Goal: Task Accomplishment & Management: Use online tool/utility

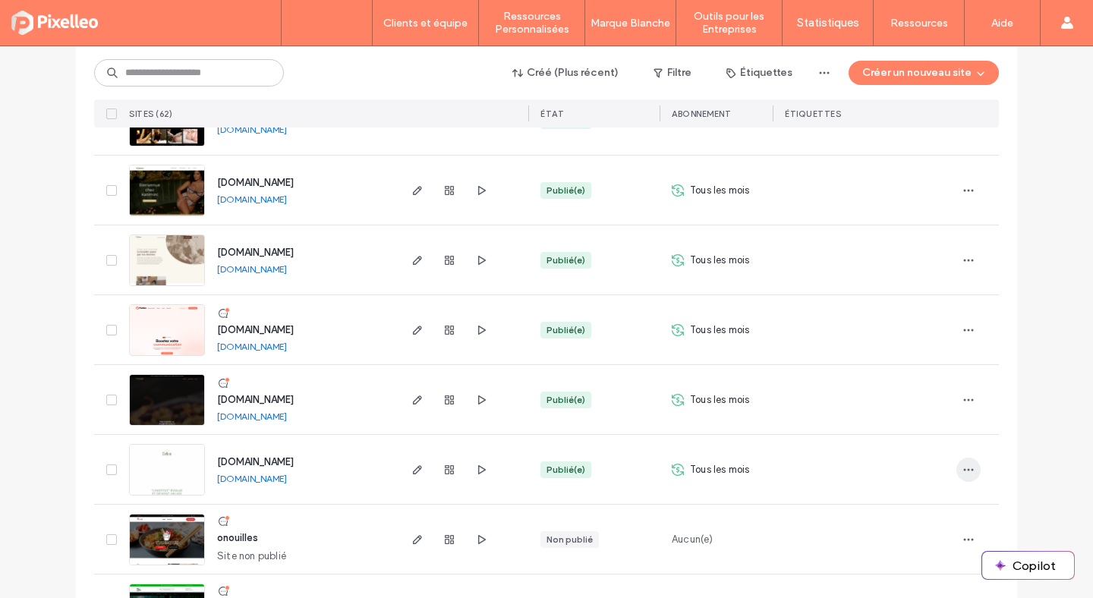
scroll to position [3439, 0]
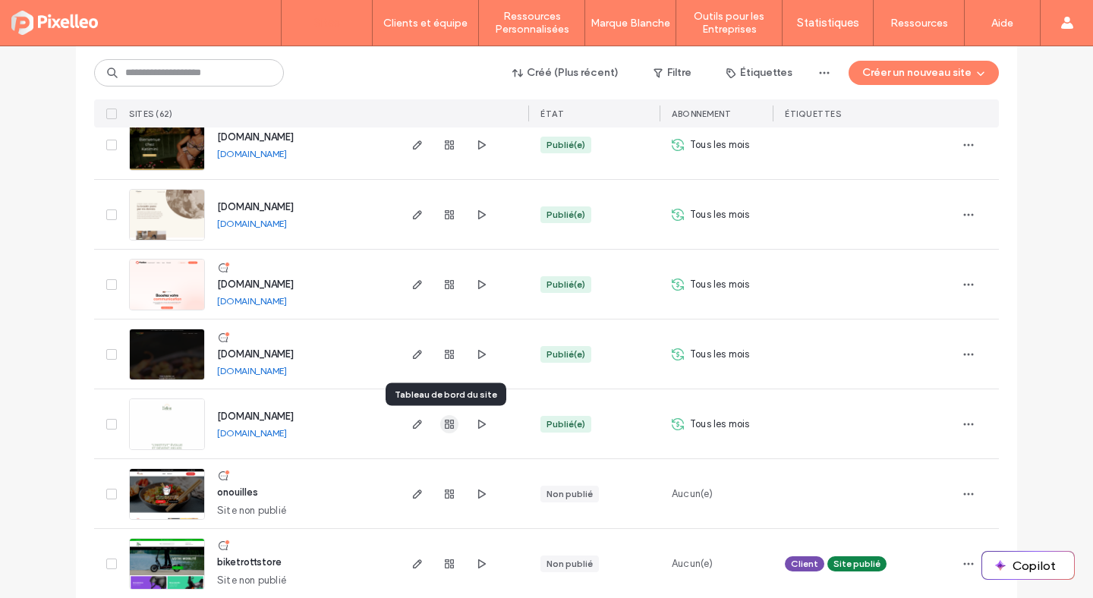
click at [448, 427] on use "button" at bounding box center [449, 424] width 9 height 9
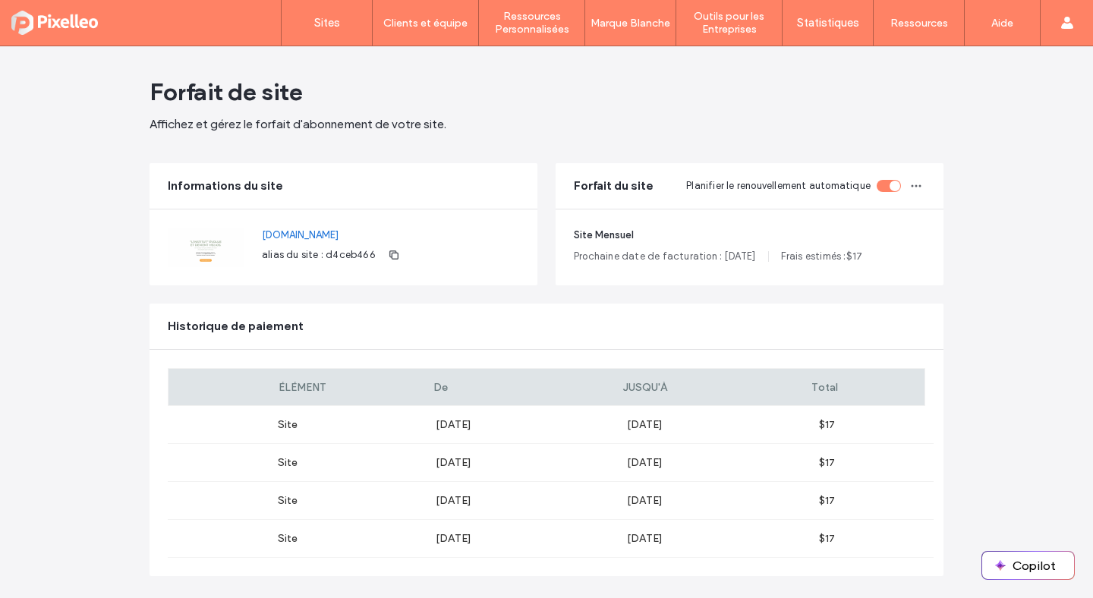
click at [754, 259] on span "Prochaine date de facturation : Sep 6, 2025" at bounding box center [665, 256] width 182 height 15
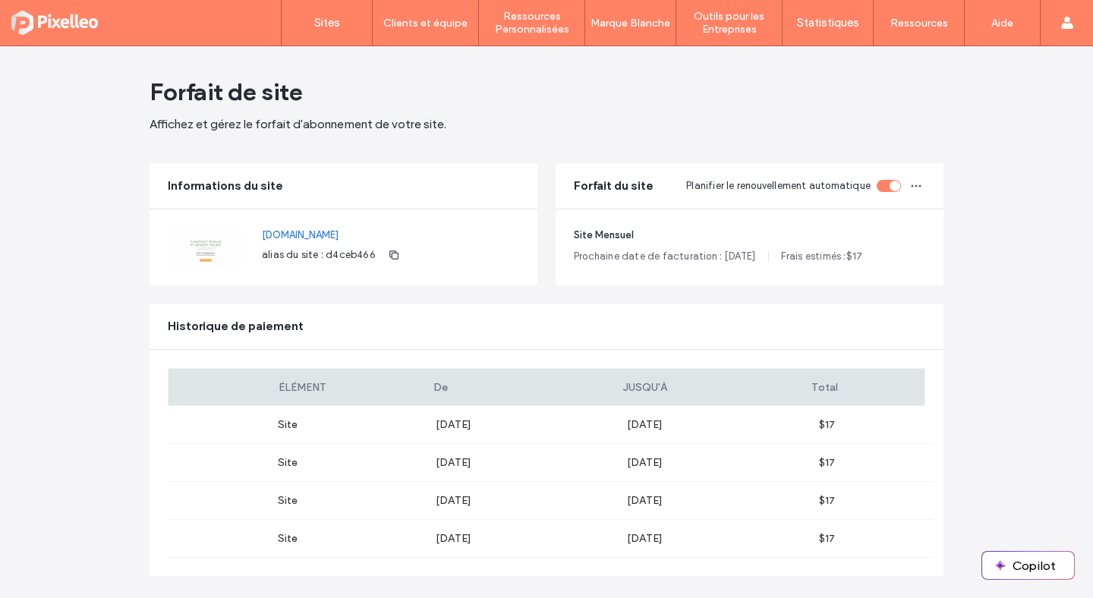
click at [754, 259] on span "Prochaine date de facturation : Sep 6, 2025" at bounding box center [665, 256] width 182 height 15
click at [863, 249] on span "Frais estimés : $ 17" at bounding box center [822, 256] width 82 height 15
click at [749, 254] on span "Prochaine date de facturation : Sep 6, 2025" at bounding box center [665, 256] width 182 height 15
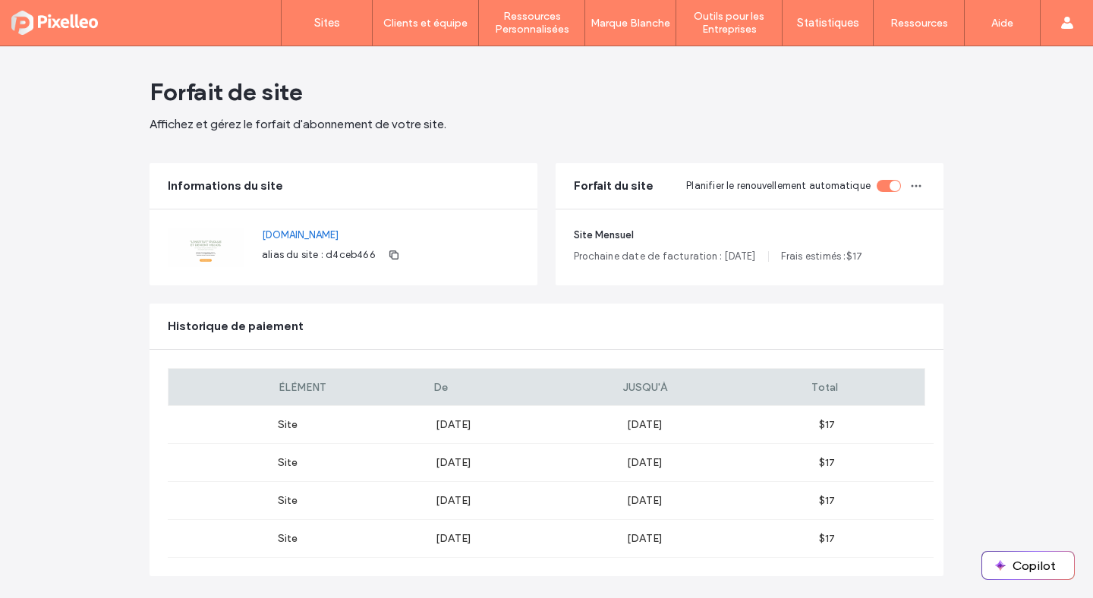
click at [749, 254] on span "Prochaine date de facturation : Sep 6, 2025" at bounding box center [665, 256] width 182 height 15
click at [325, 24] on label "Sites" at bounding box center [327, 23] width 26 height 14
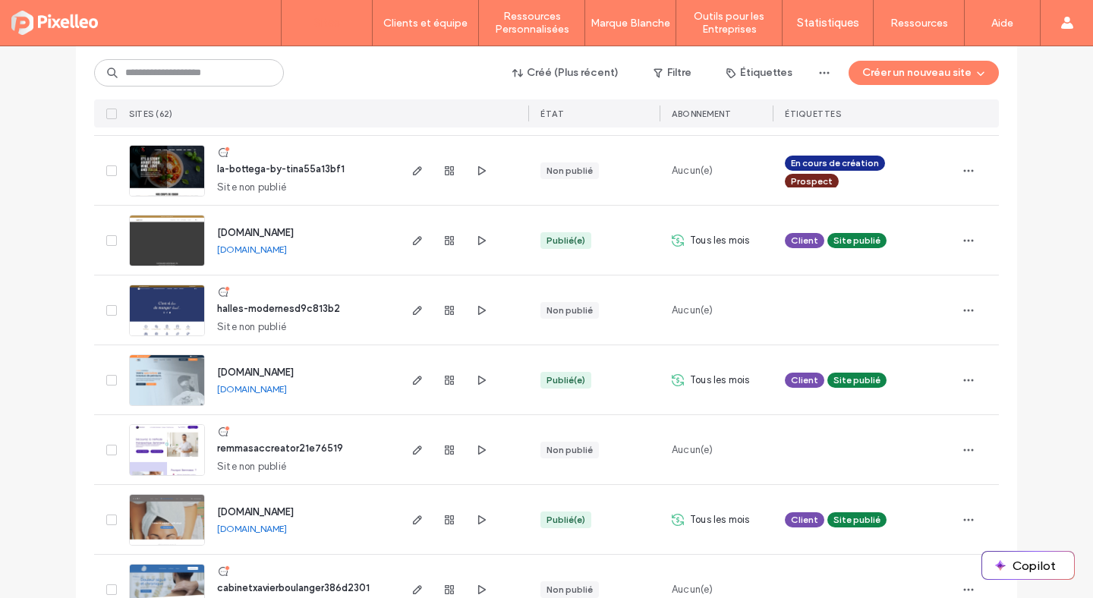
scroll to position [3926, 0]
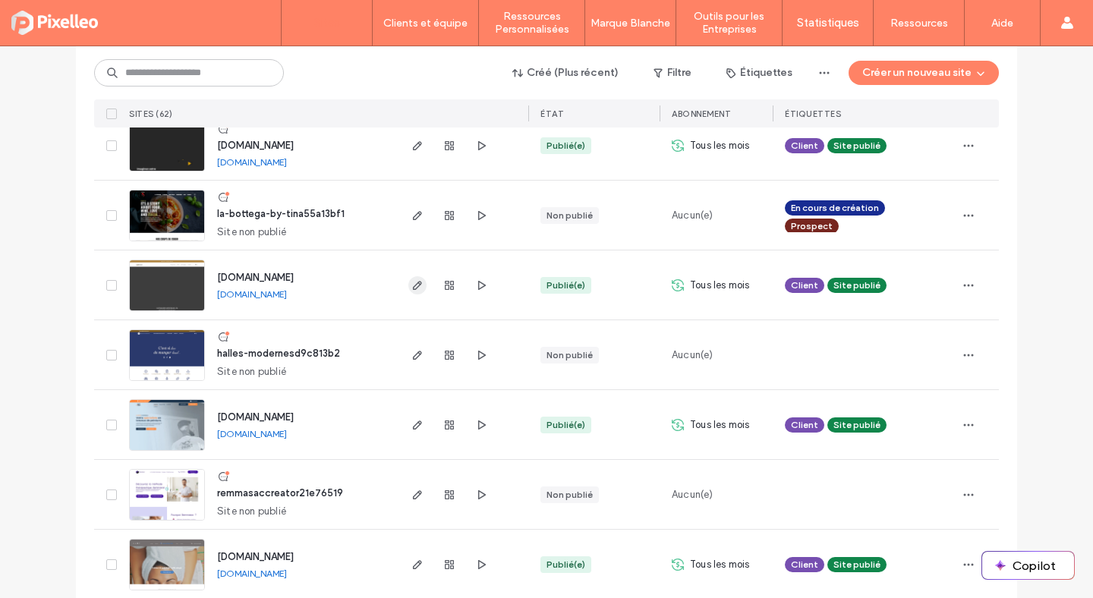
click at [411, 283] on icon "button" at bounding box center [417, 285] width 12 height 12
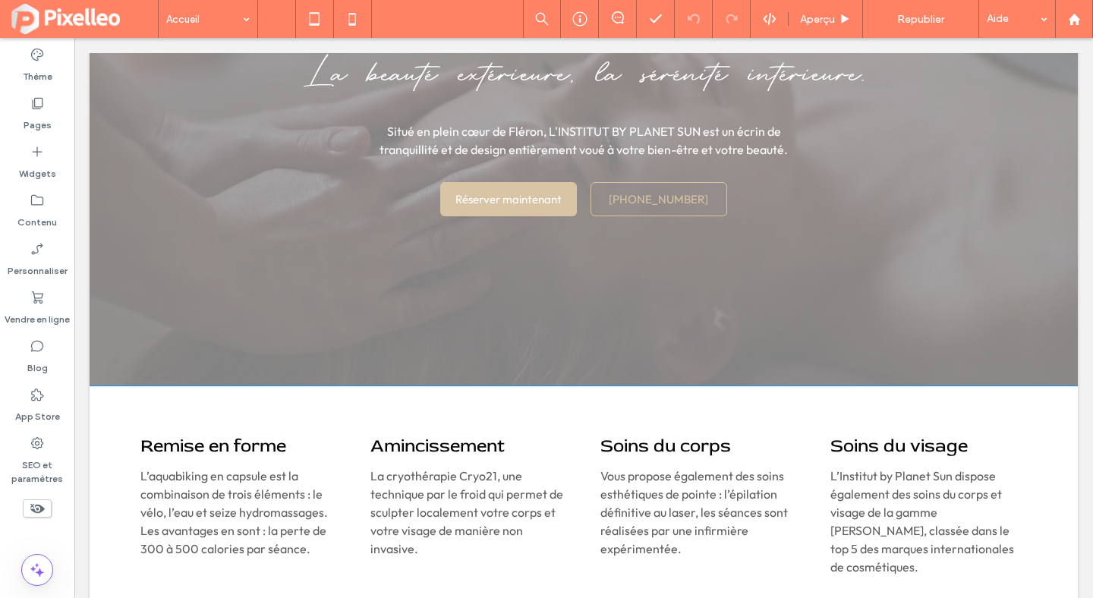
scroll to position [216, 0]
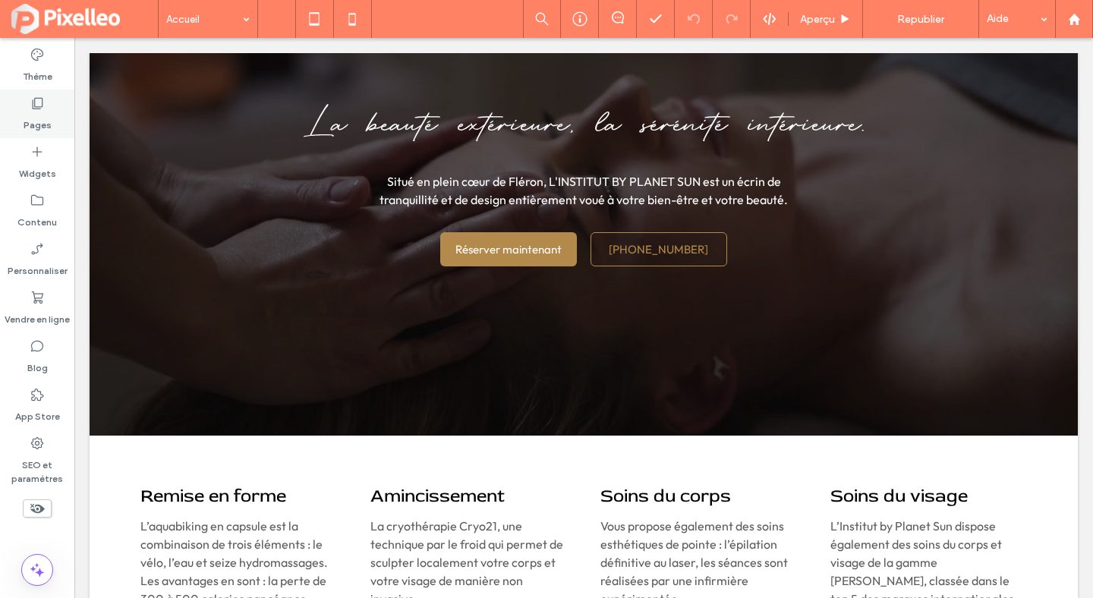
click at [26, 121] on label "Pages" at bounding box center [38, 121] width 28 height 21
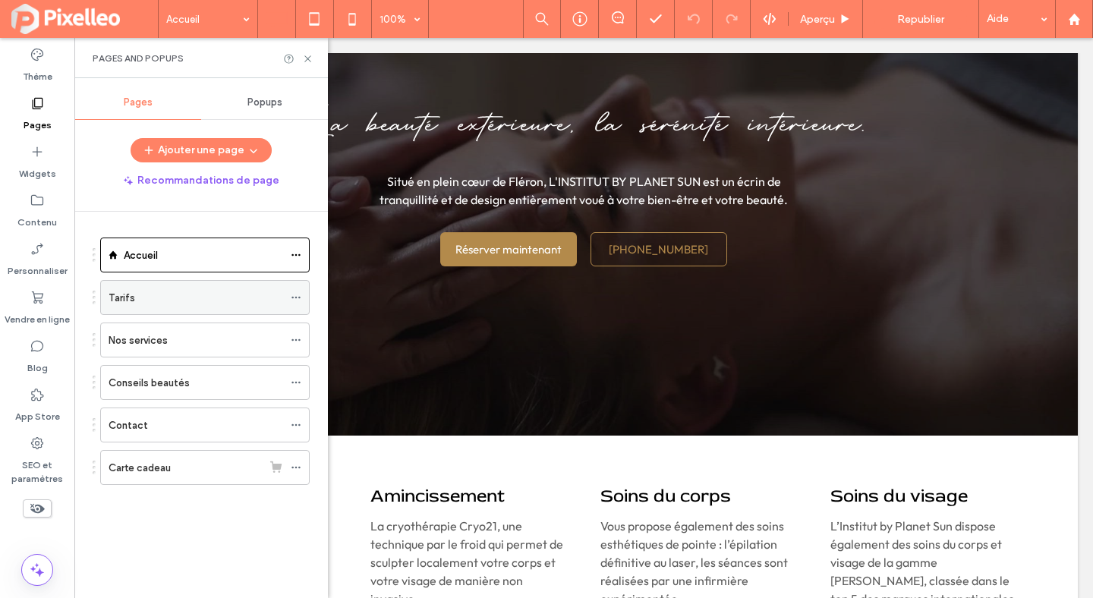
click at [118, 303] on label "Tarifs" at bounding box center [122, 298] width 27 height 27
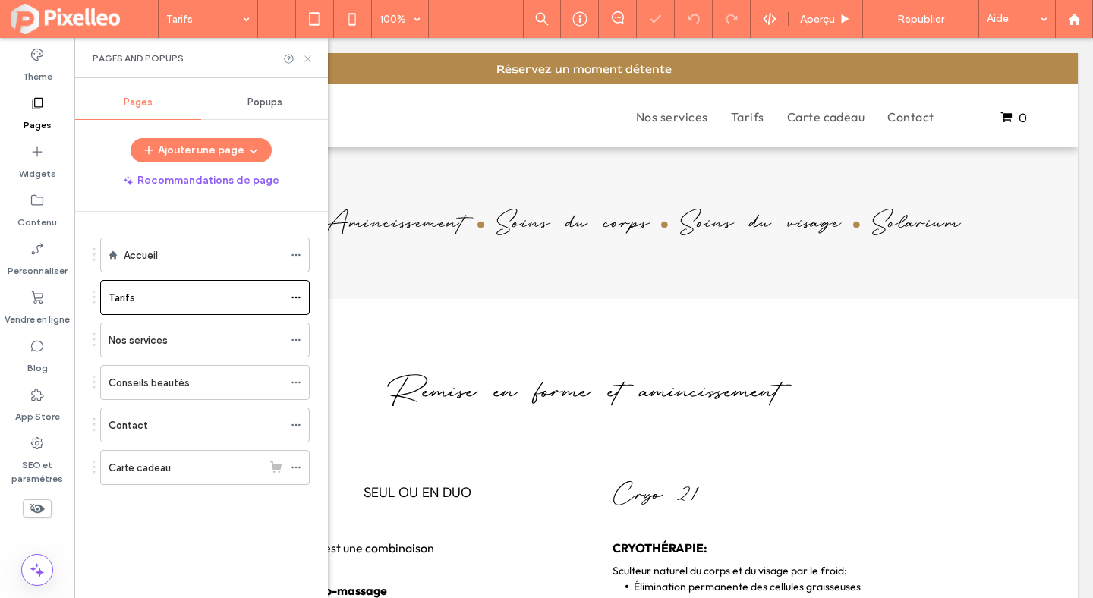
click at [310, 57] on icon at bounding box center [307, 58] width 11 height 11
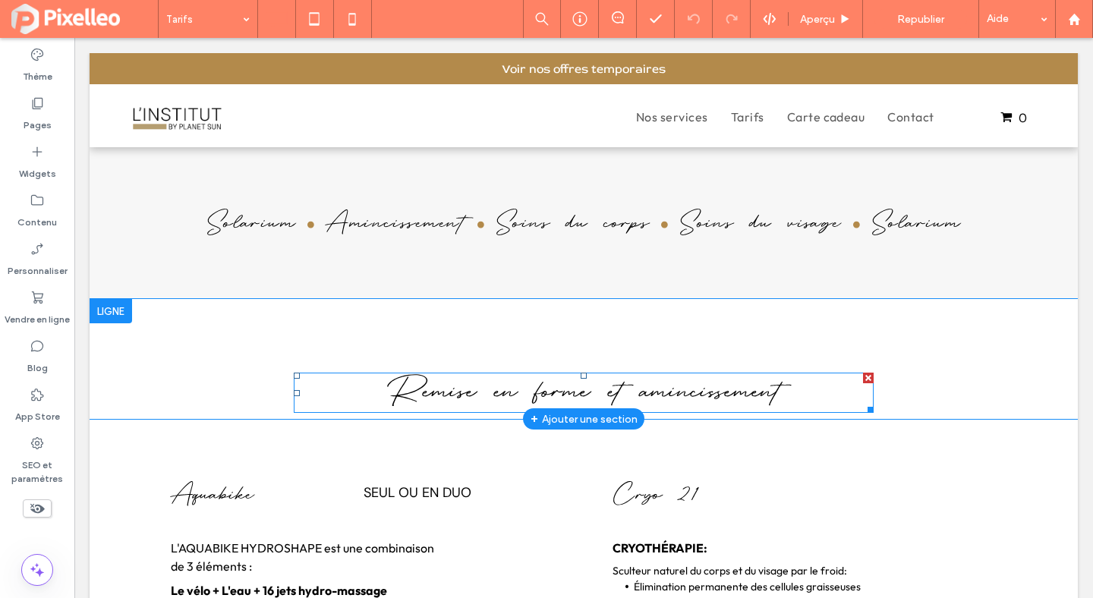
scroll to position [2024, 0]
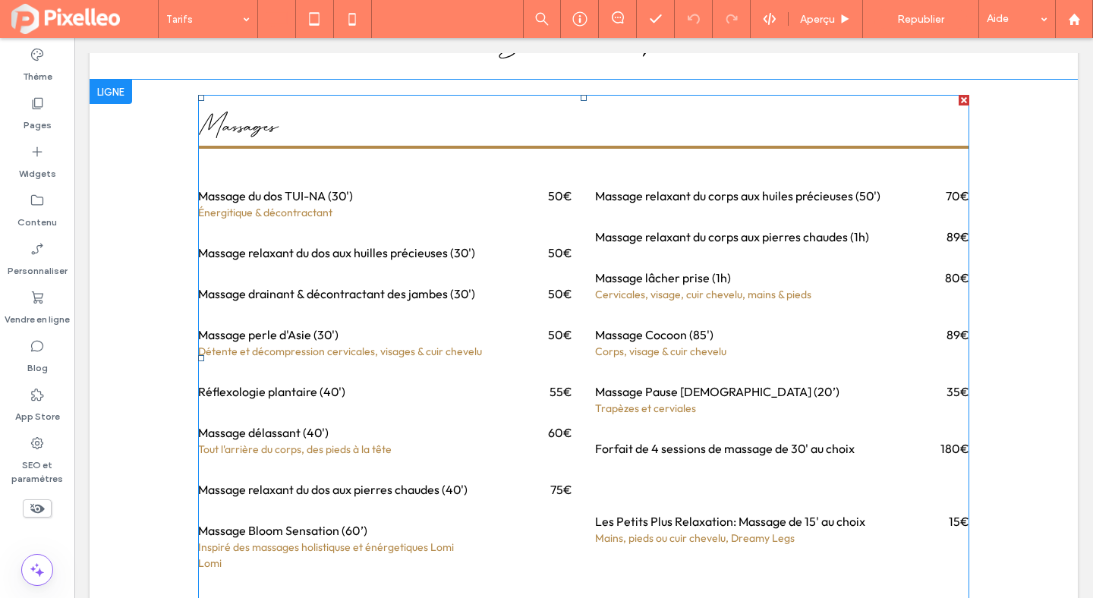
click at [697, 326] on div "Massage Cocoon (85')" at bounding box center [743, 335] width 296 height 18
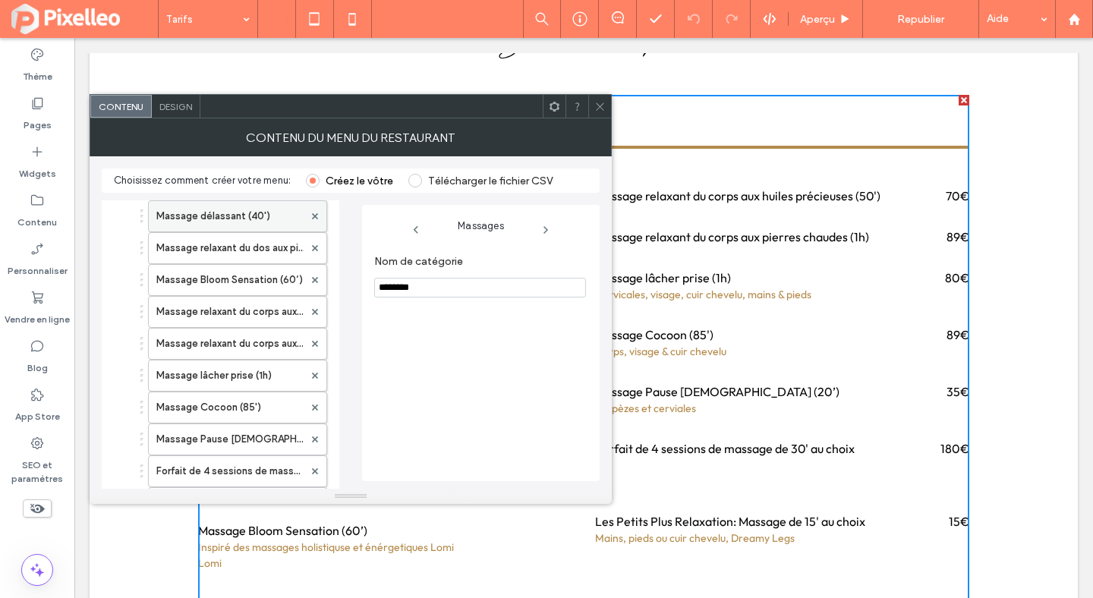
scroll to position [208, 0]
click at [225, 411] on label "Massage Cocoon (85')" at bounding box center [229, 406] width 147 height 30
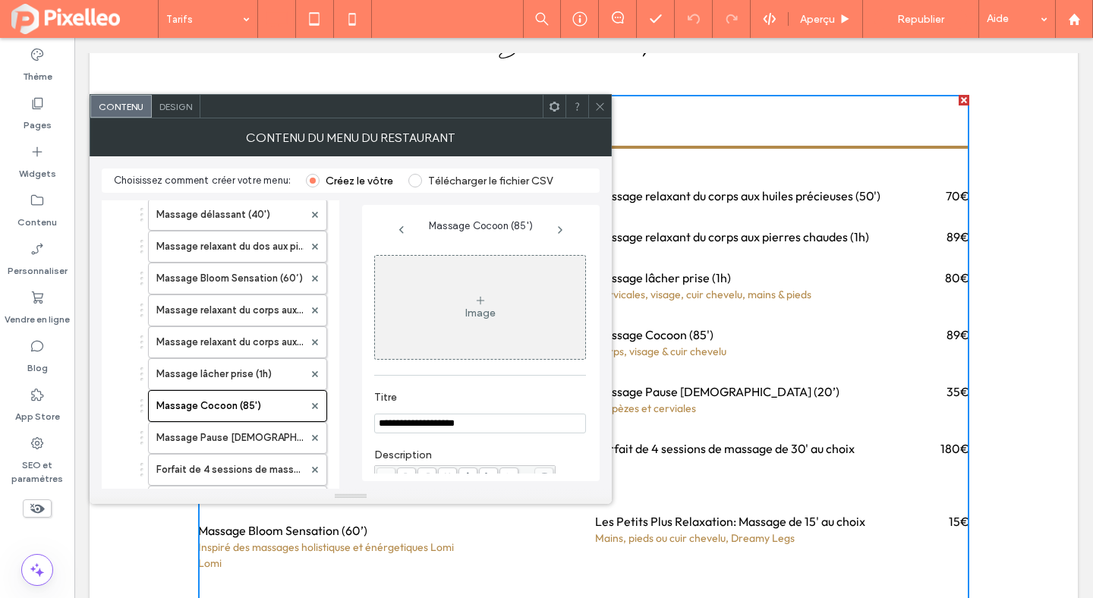
scroll to position [165, 0]
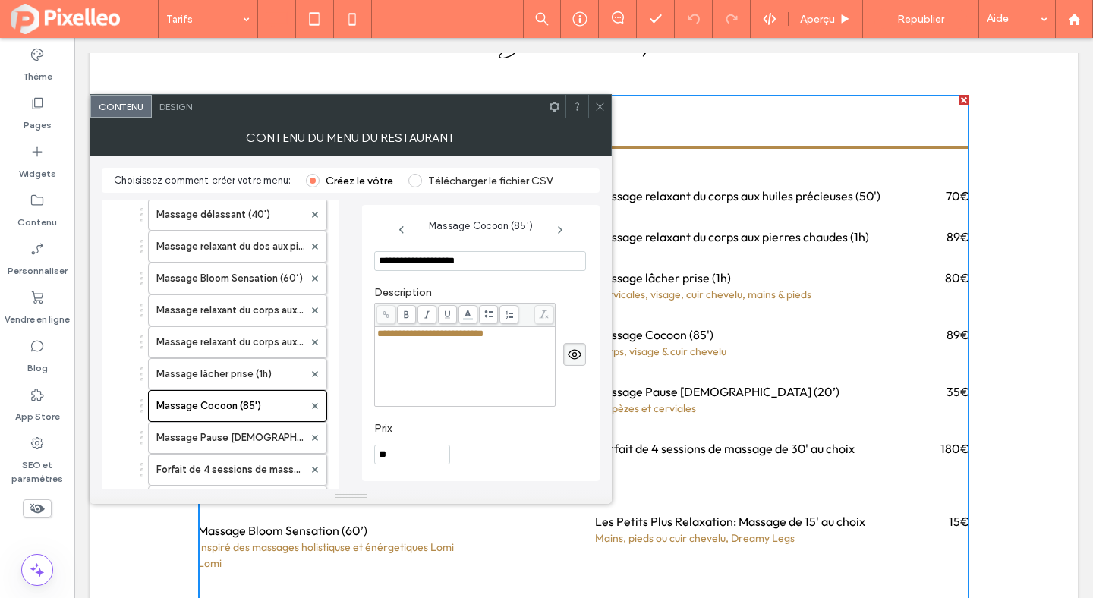
click at [387, 451] on input "**" at bounding box center [412, 455] width 76 height 20
click at [383, 451] on input "**" at bounding box center [412, 455] width 76 height 20
type input "**"
click at [477, 451] on div "**" at bounding box center [480, 455] width 212 height 20
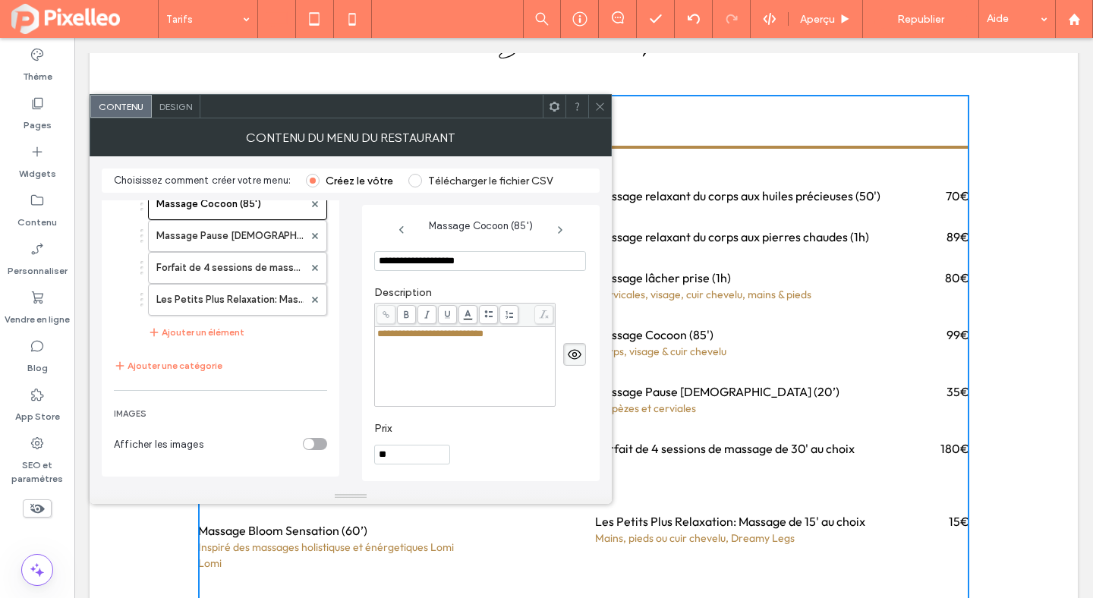
scroll to position [406, 0]
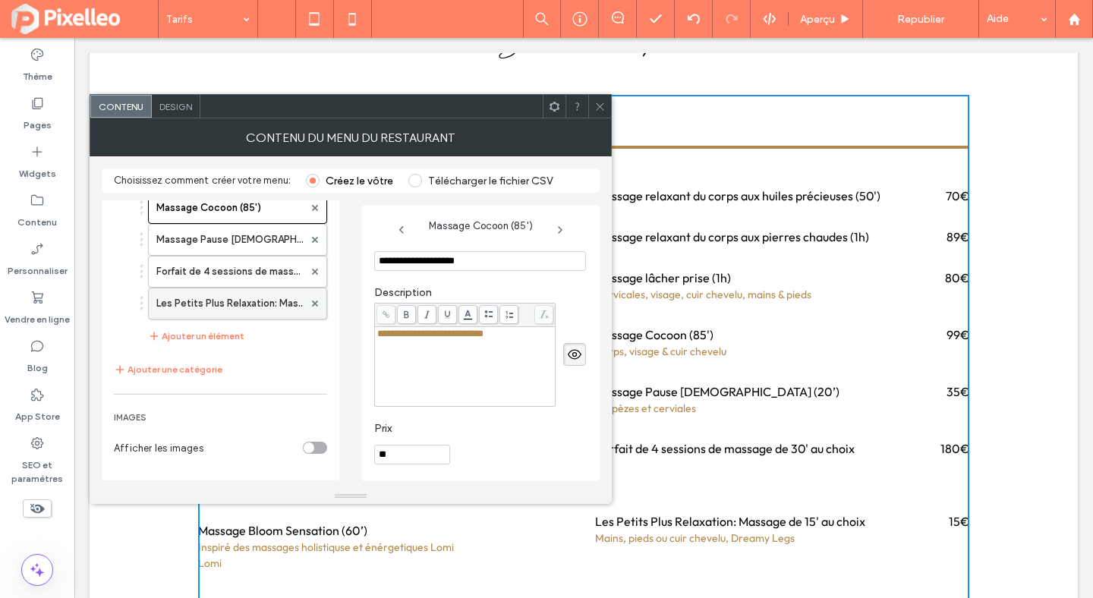
click at [238, 301] on label "Les Petits Plus Relaxation: Massage de 15' au choix" at bounding box center [229, 303] width 147 height 30
type input "**********"
type input "**"
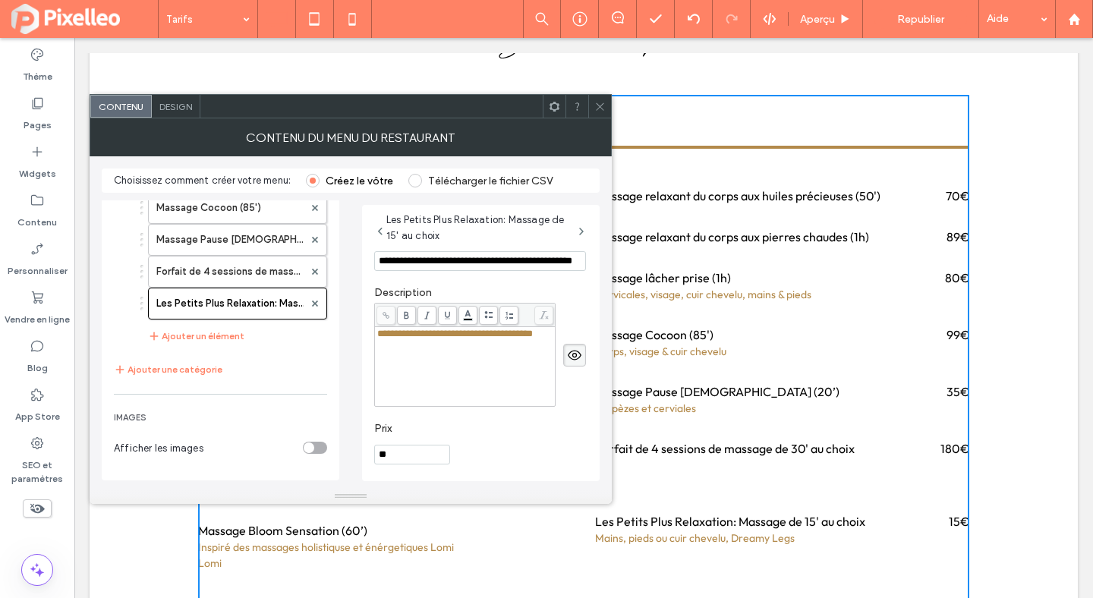
click at [564, 263] on input "**********" at bounding box center [480, 261] width 212 height 20
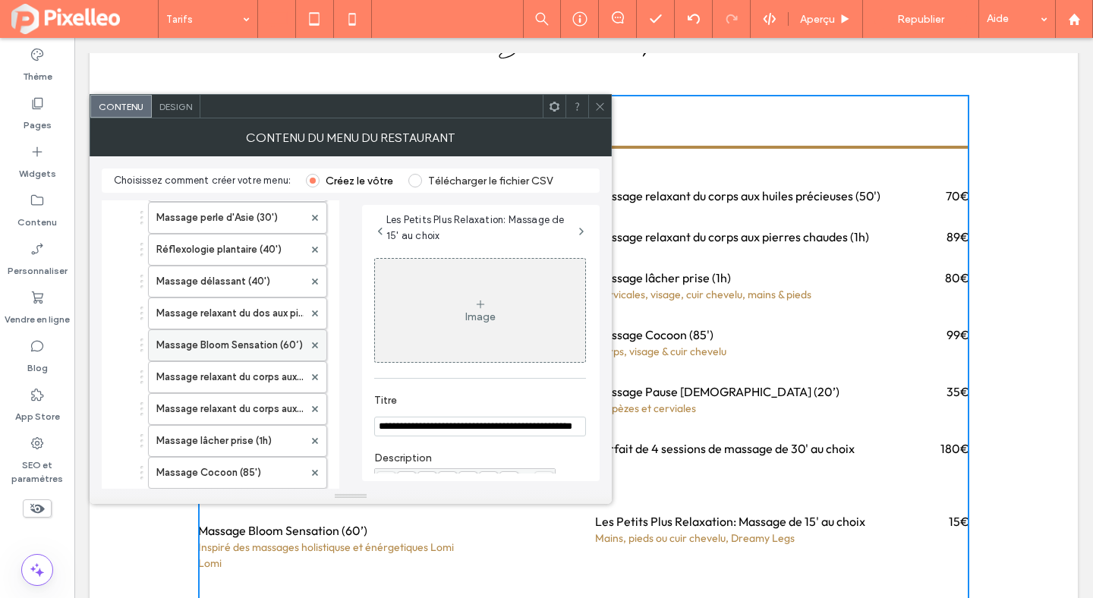
scroll to position [131, 0]
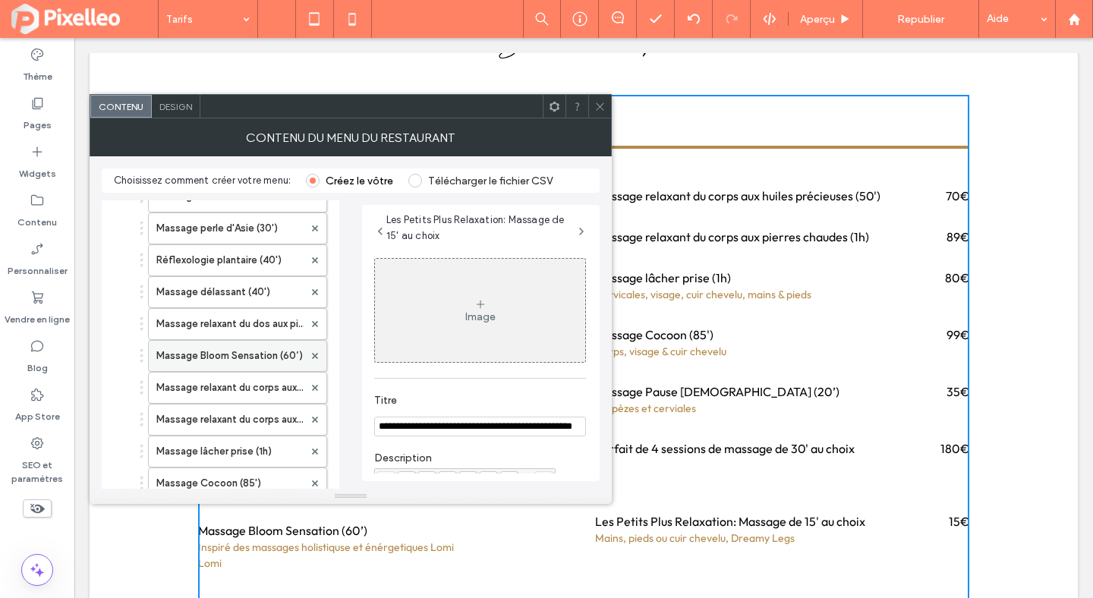
click at [213, 349] on label "Massage Bloom Sensation (60’)" at bounding box center [229, 356] width 147 height 30
type input "**********"
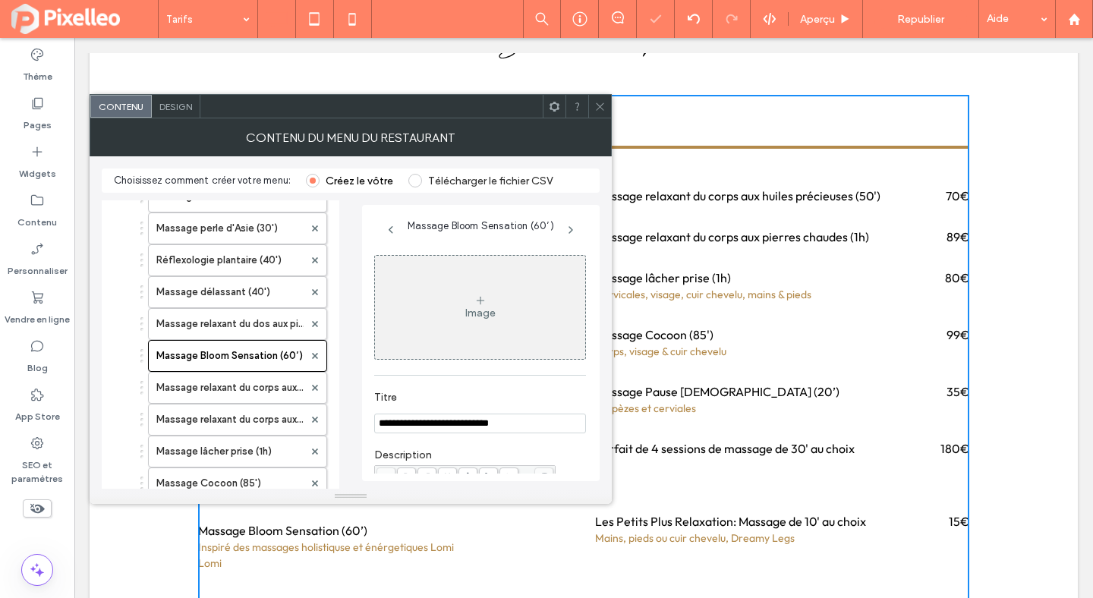
scroll to position [165, 0]
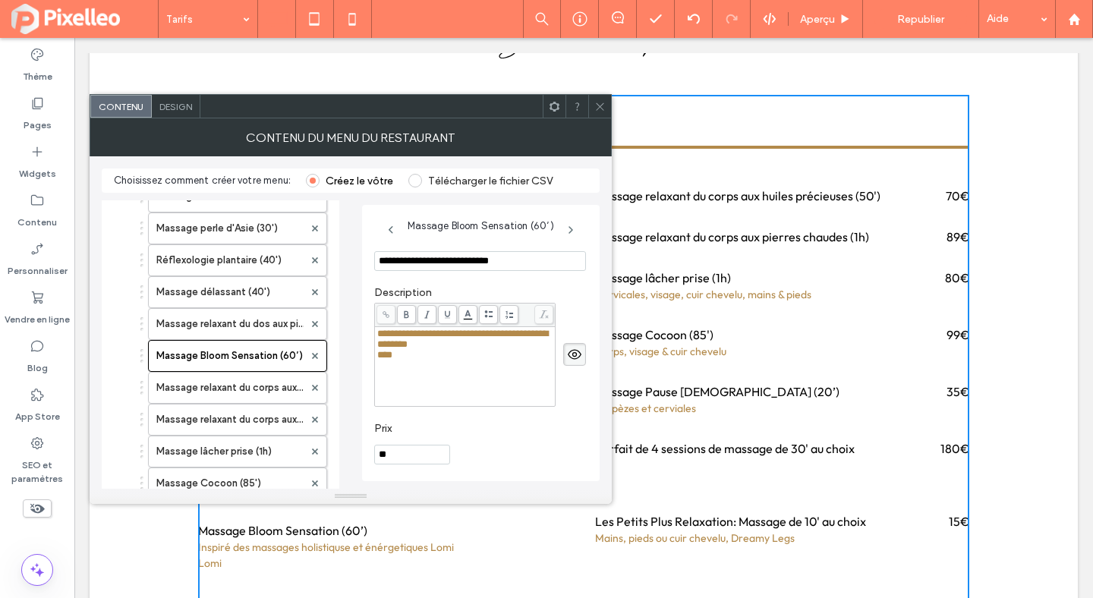
click at [404, 452] on input "**" at bounding box center [412, 455] width 76 height 20
type input "**"
click at [481, 436] on label "Prix" at bounding box center [477, 430] width 206 height 17
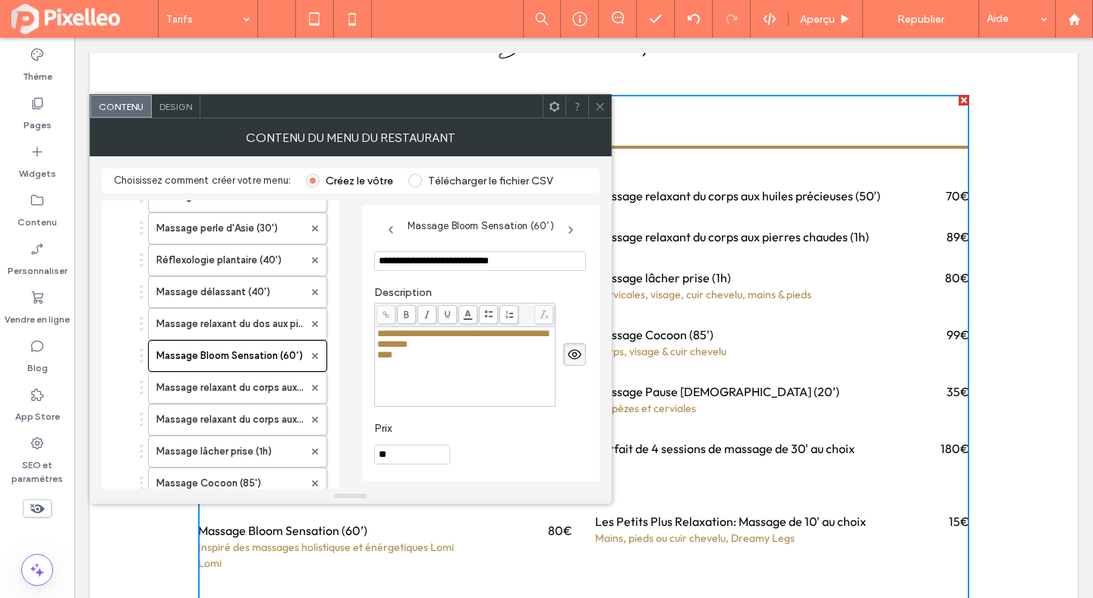
click at [546, 410] on div "**********" at bounding box center [480, 347] width 212 height 136
click at [600, 101] on icon at bounding box center [599, 106] width 11 height 11
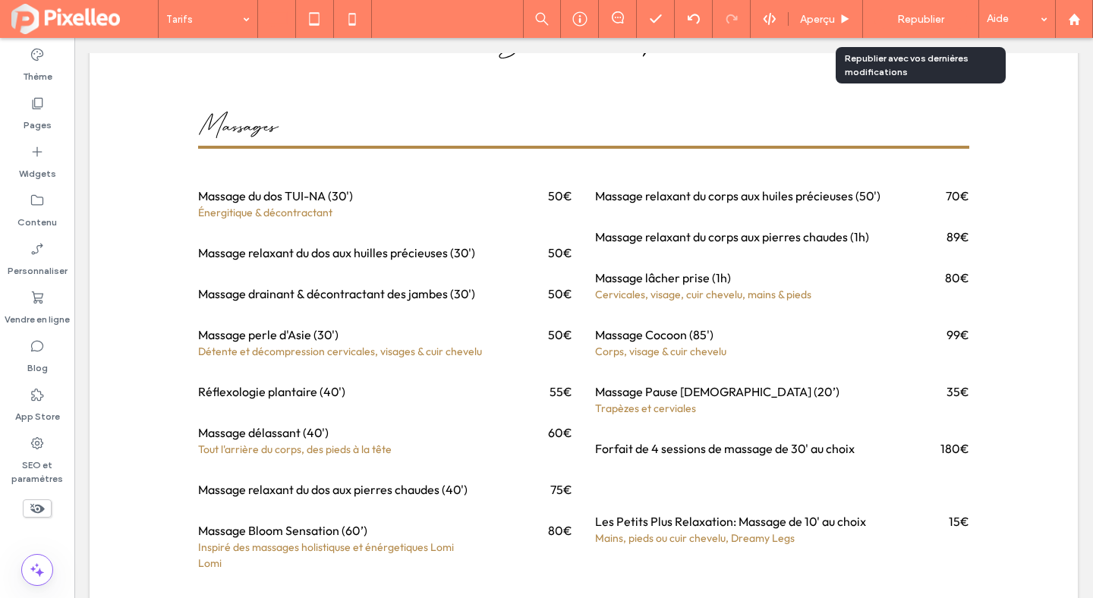
click at [923, 16] on span "Republier" at bounding box center [920, 19] width 47 height 13
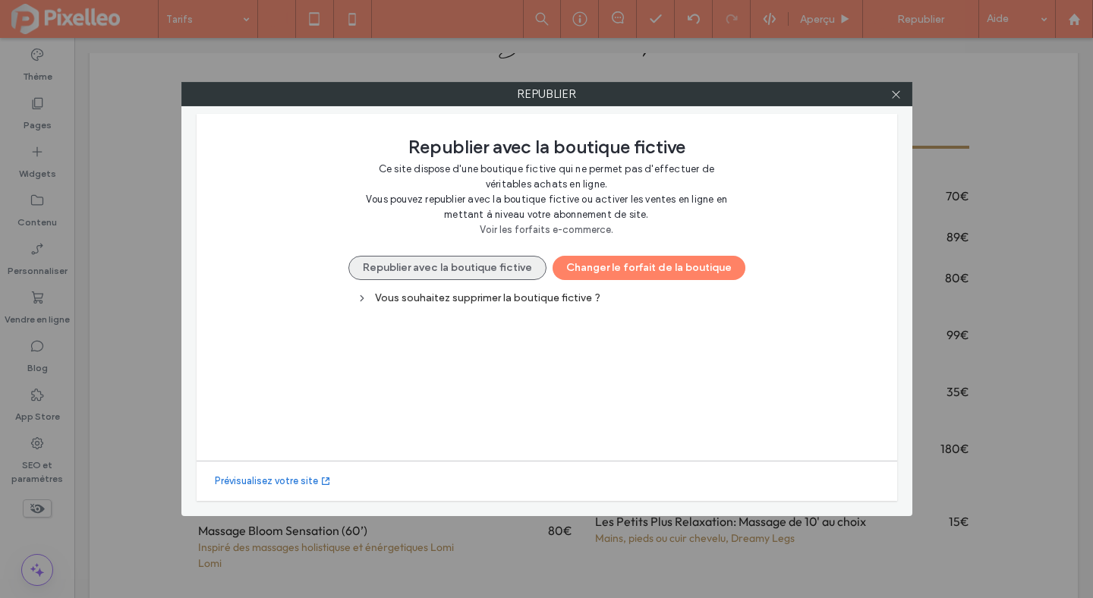
click at [495, 262] on button "Republier avec la boutique fictive" at bounding box center [447, 268] width 198 height 24
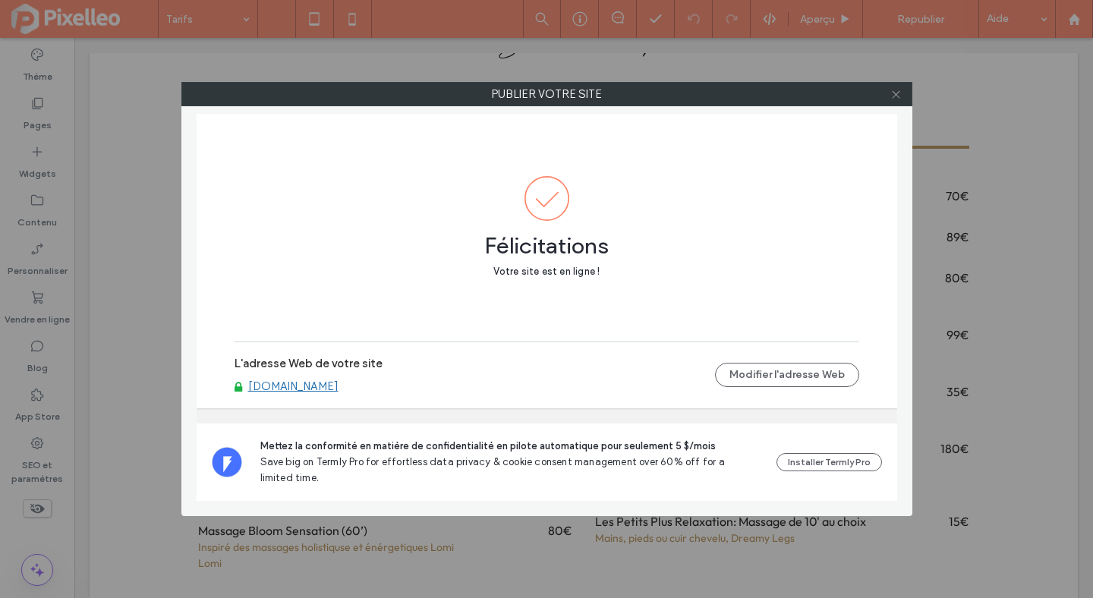
click at [894, 89] on icon at bounding box center [895, 94] width 11 height 11
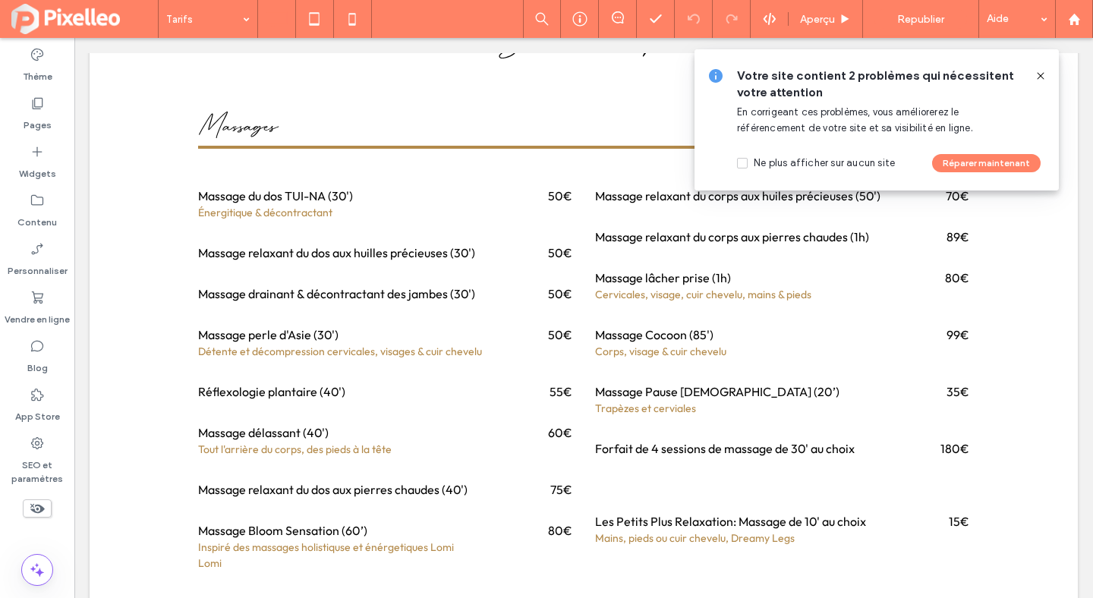
click at [1042, 77] on use at bounding box center [1040, 75] width 7 height 7
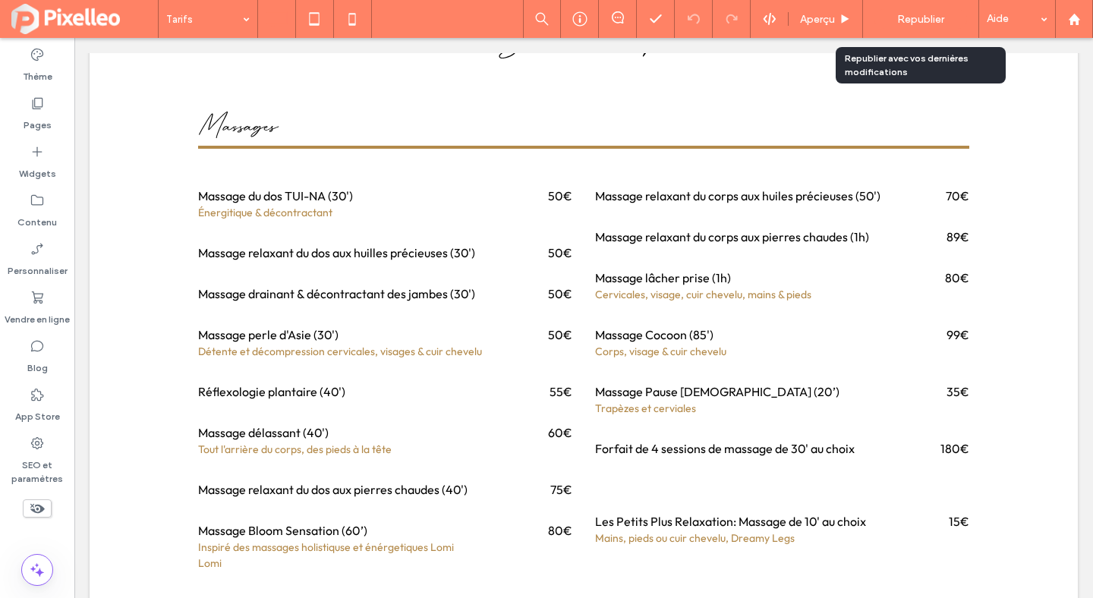
click at [917, 27] on div "Republier" at bounding box center [920, 19] width 93 height 20
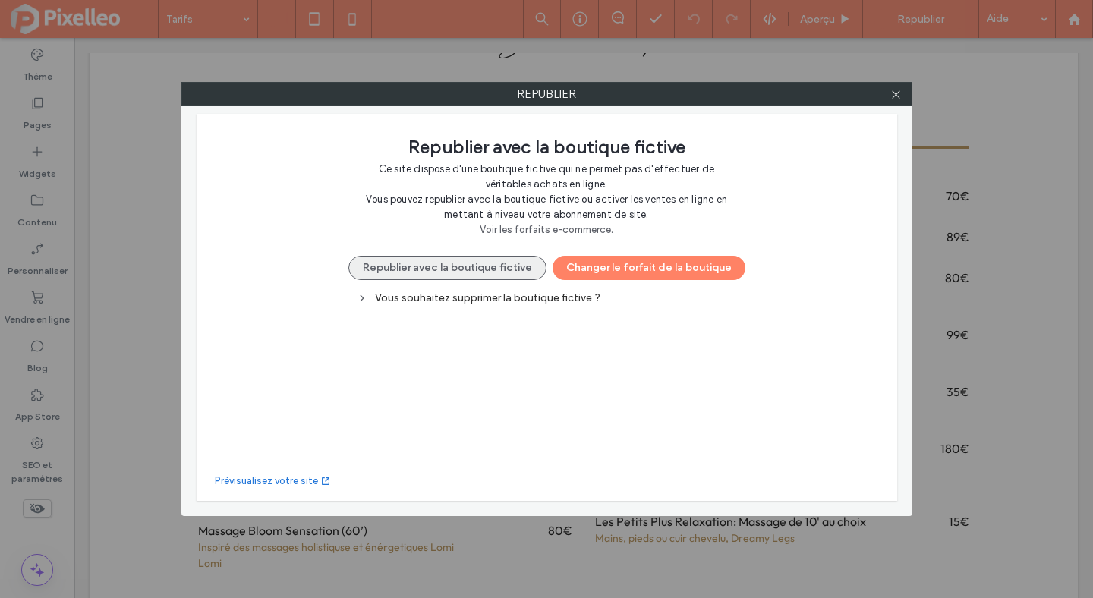
click at [492, 270] on button "Republier avec la boutique fictive" at bounding box center [447, 268] width 198 height 24
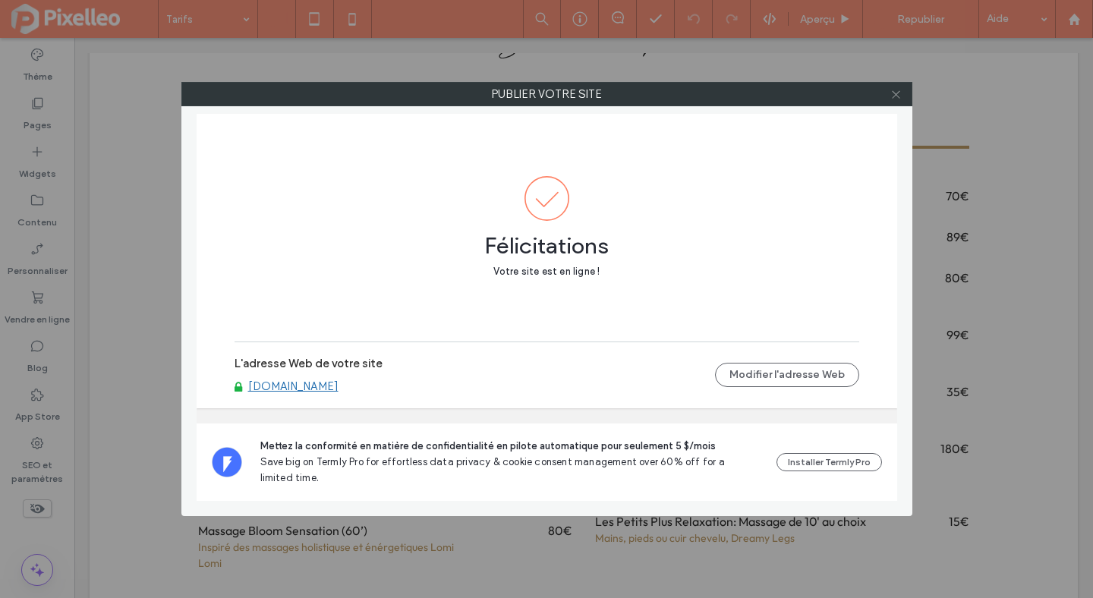
click at [894, 90] on icon at bounding box center [895, 94] width 11 height 11
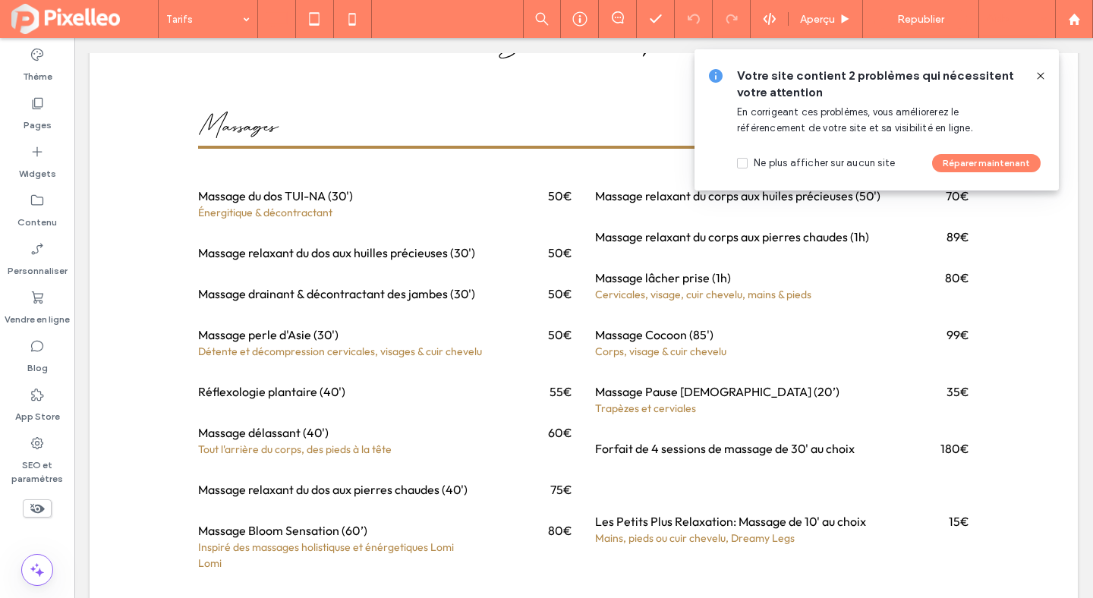
click at [1030, 14] on div "Aide" at bounding box center [1017, 19] width 76 height 38
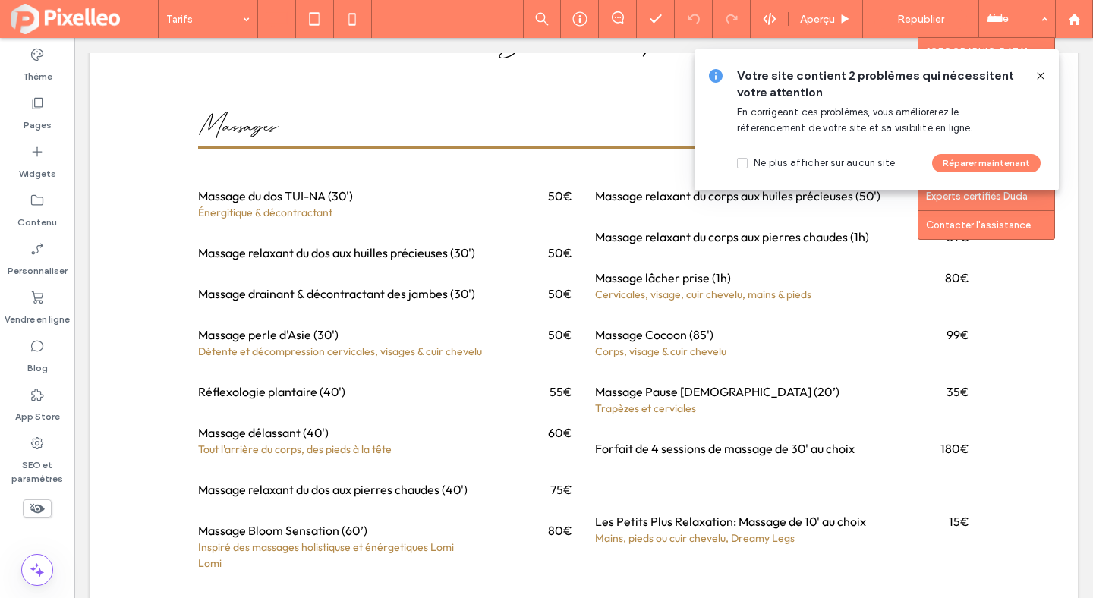
click at [1040, 77] on use at bounding box center [1040, 75] width 7 height 7
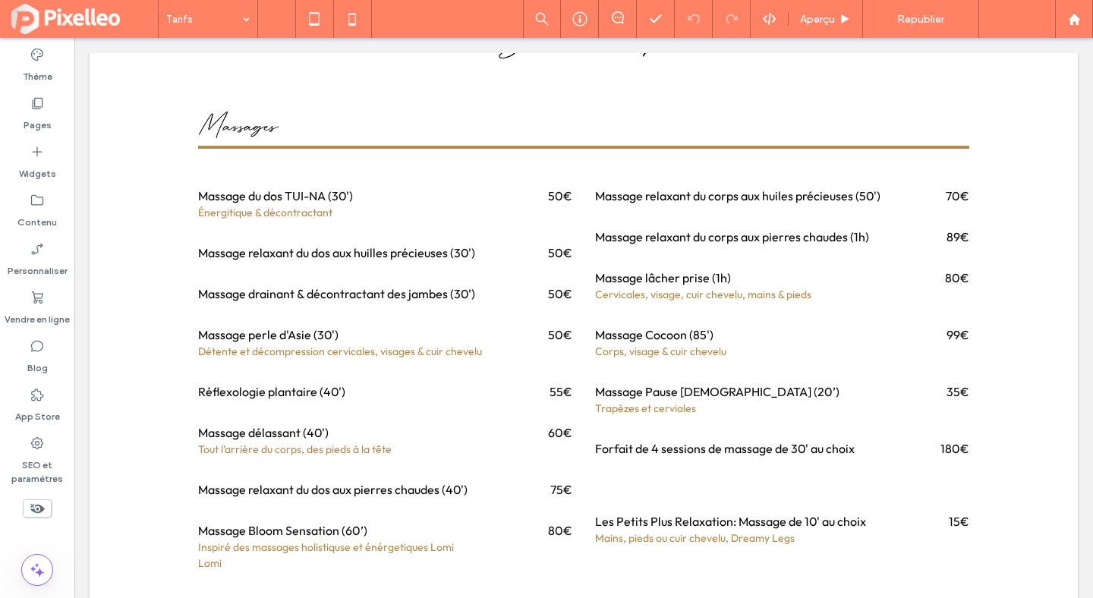
click at [1009, 15] on div "Aide" at bounding box center [1017, 19] width 76 height 38
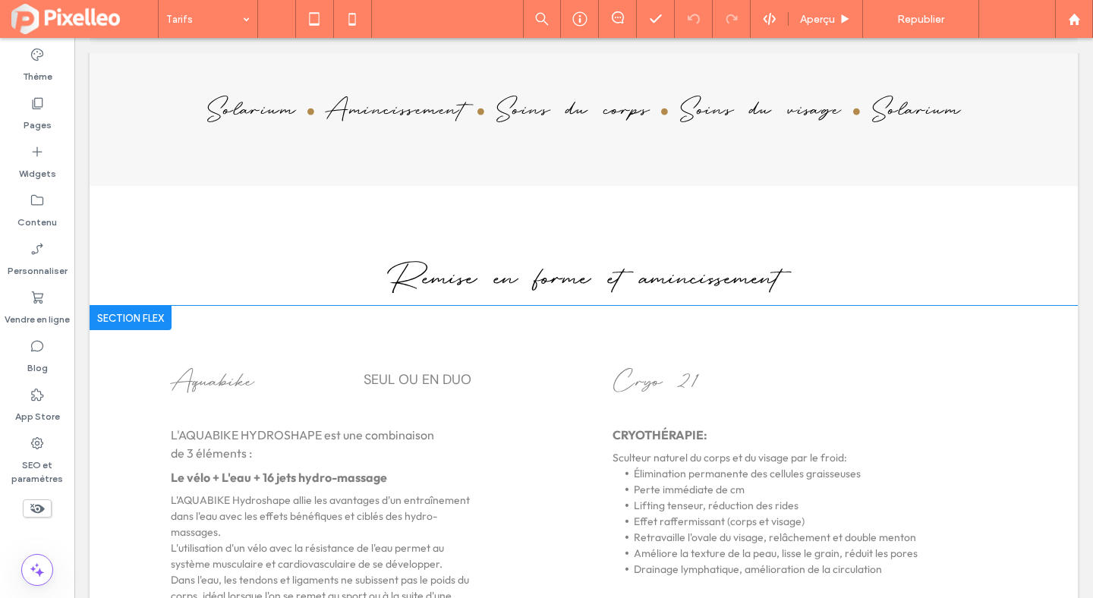
scroll to position [0, 0]
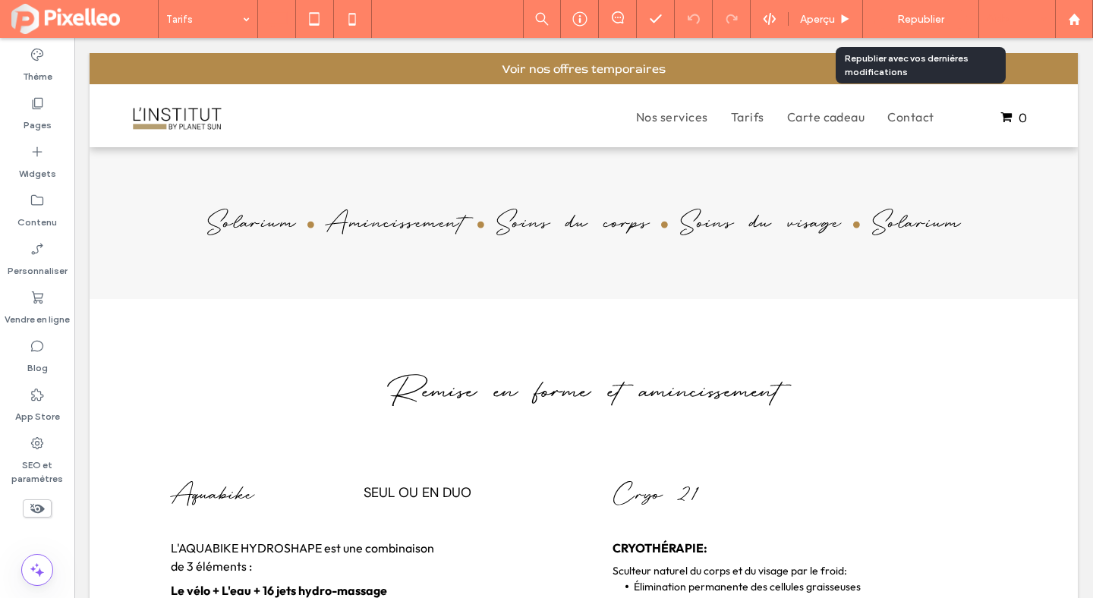
click at [921, 11] on div "Republier" at bounding box center [920, 19] width 93 height 20
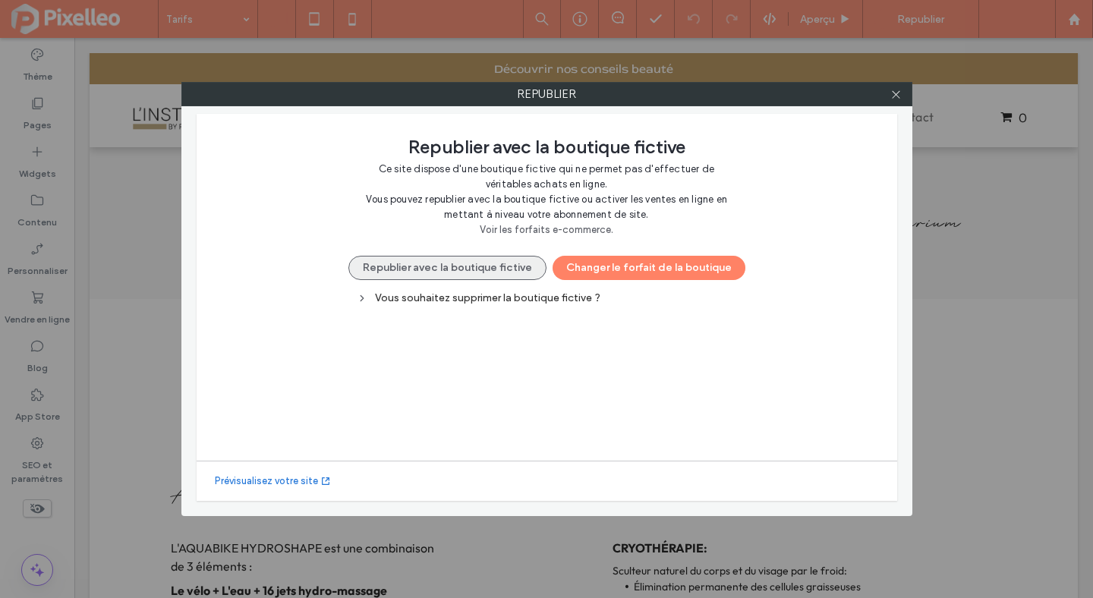
click at [509, 262] on button "Republier avec la boutique fictive" at bounding box center [447, 268] width 198 height 24
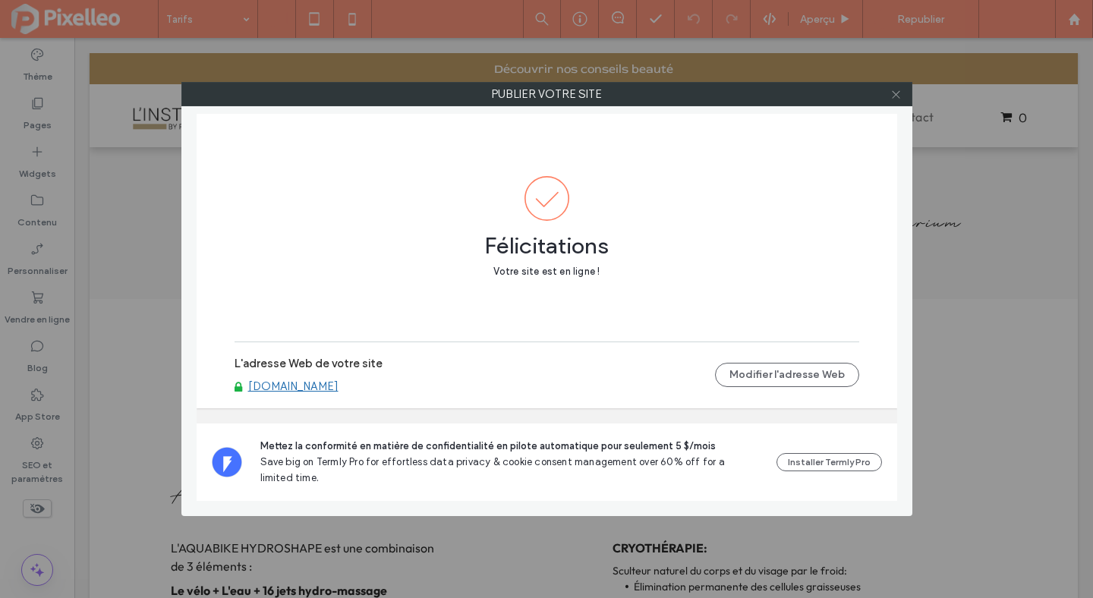
click at [894, 90] on icon at bounding box center [895, 94] width 11 height 11
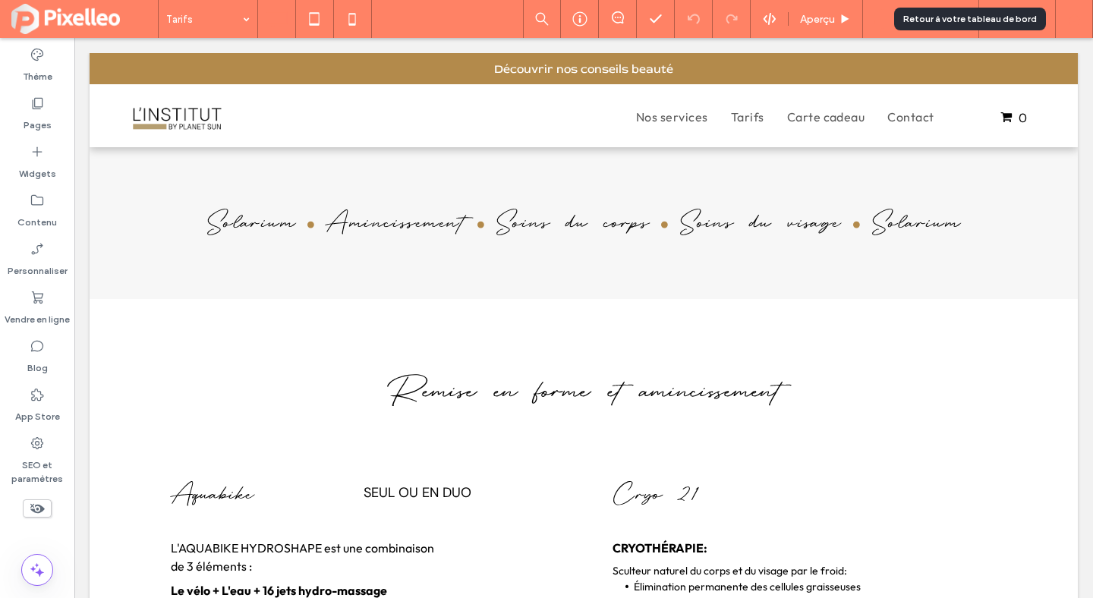
click at [1072, 17] on use at bounding box center [1073, 18] width 11 height 11
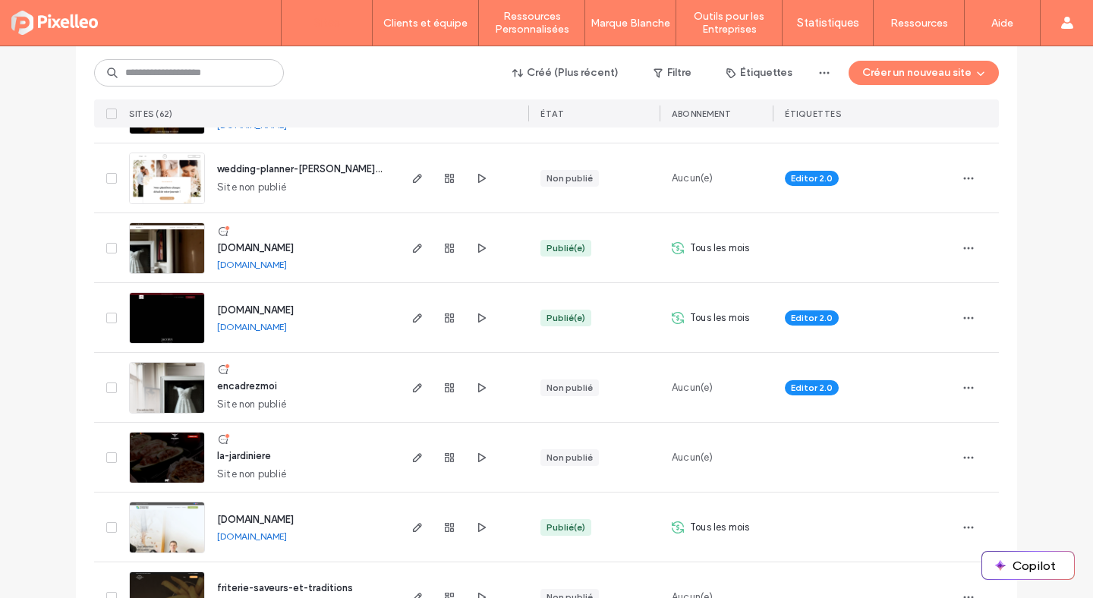
scroll to position [1698, 0]
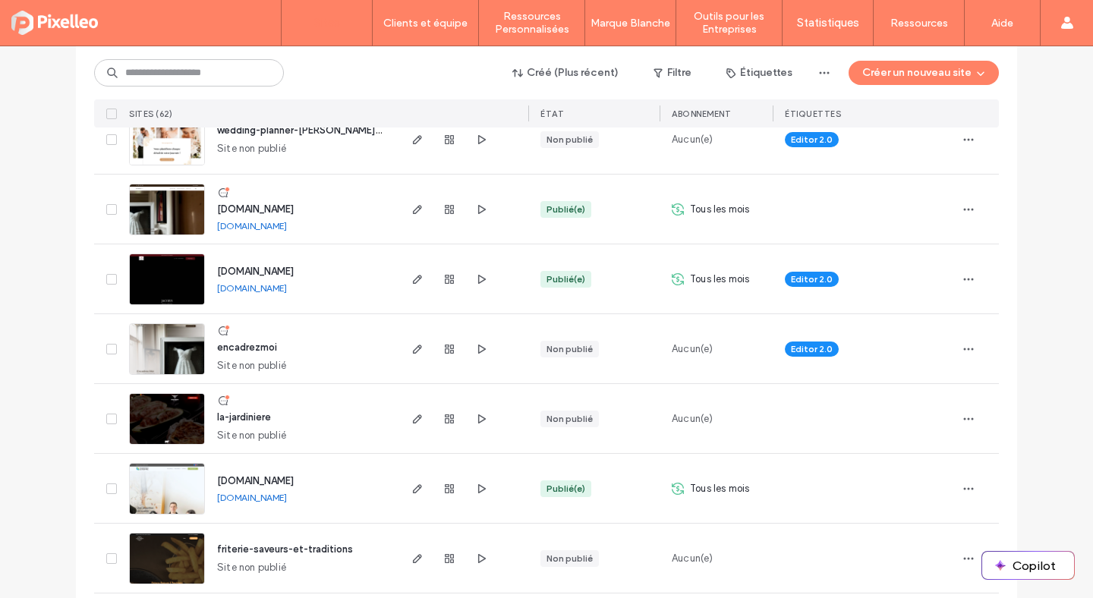
click at [453, 278] on div at bounding box center [449, 278] width 82 height 69
click at [443, 278] on icon "button" at bounding box center [449, 279] width 12 height 12
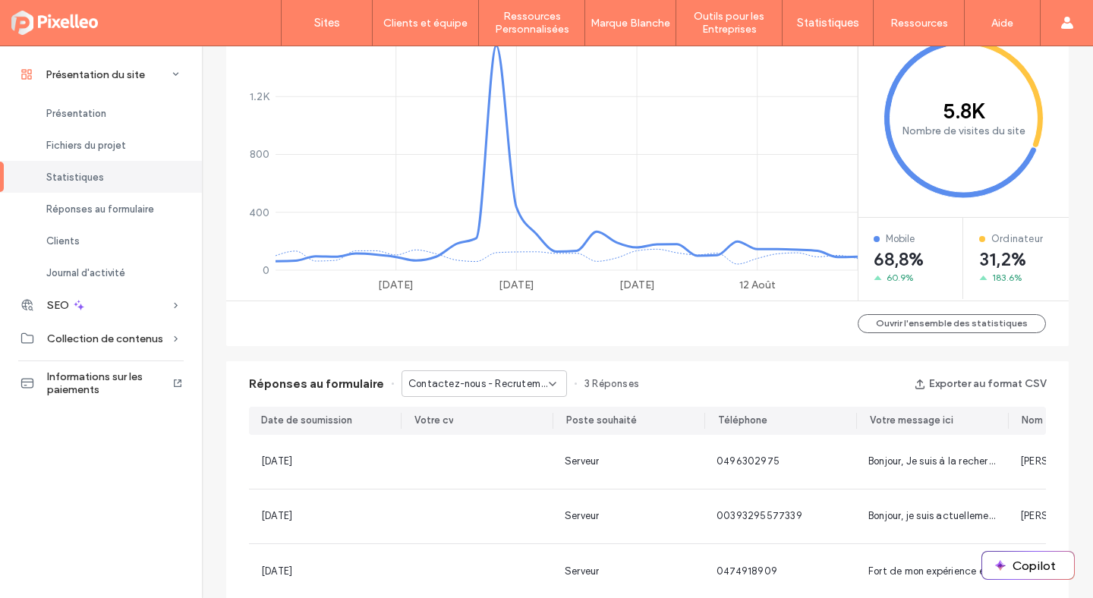
scroll to position [741, 0]
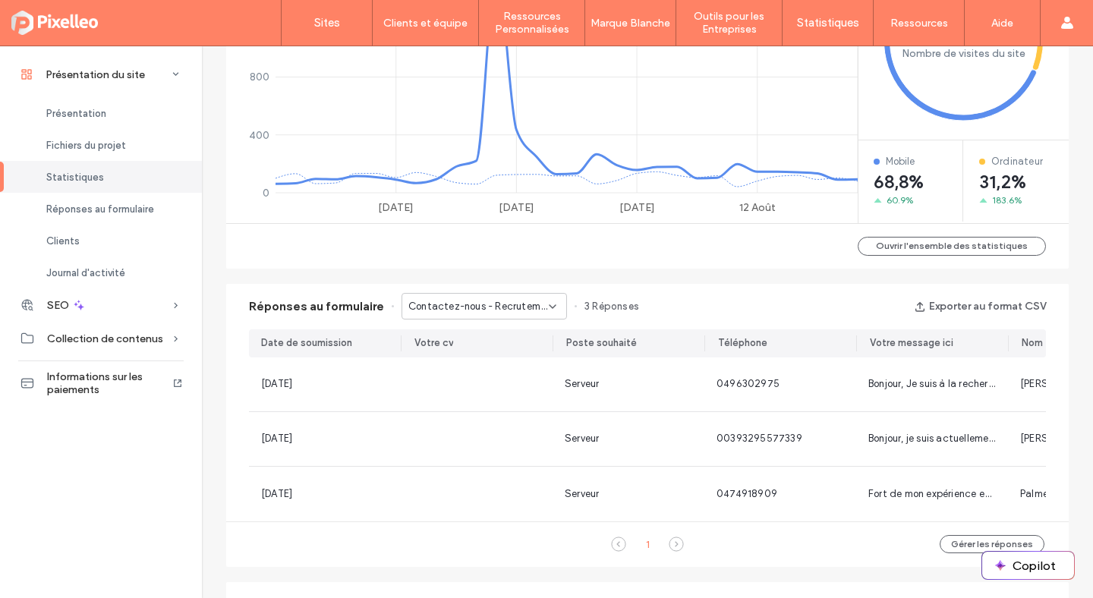
click at [527, 312] on span "Contactez-nous - Recrutement page" at bounding box center [478, 306] width 140 height 15
click at [478, 367] on span "Contact Us - Recrutement page" at bounding box center [474, 359] width 146 height 15
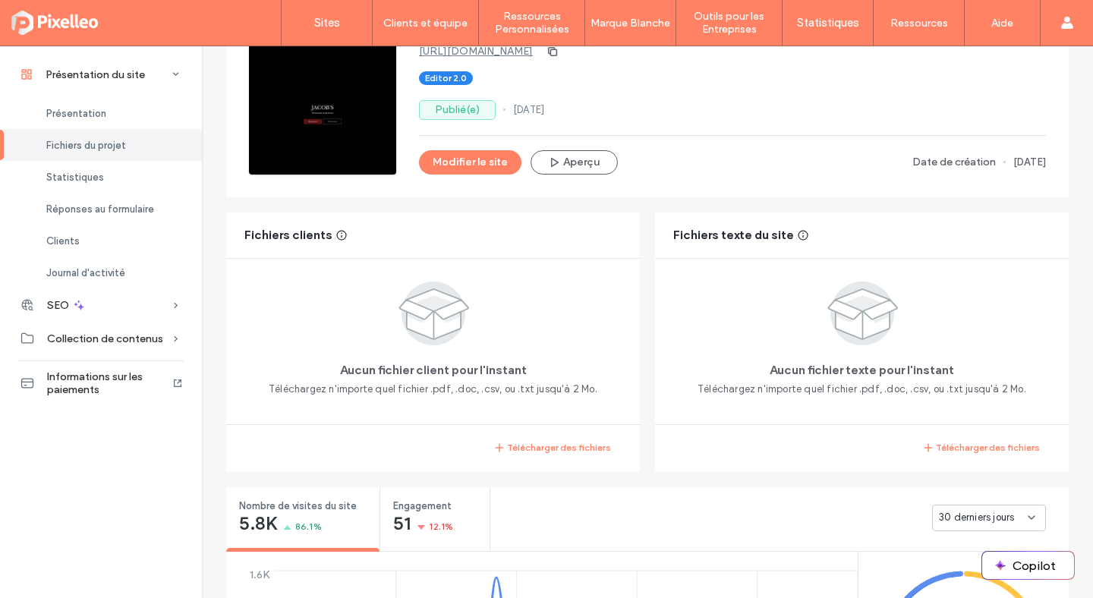
scroll to position [43, 0]
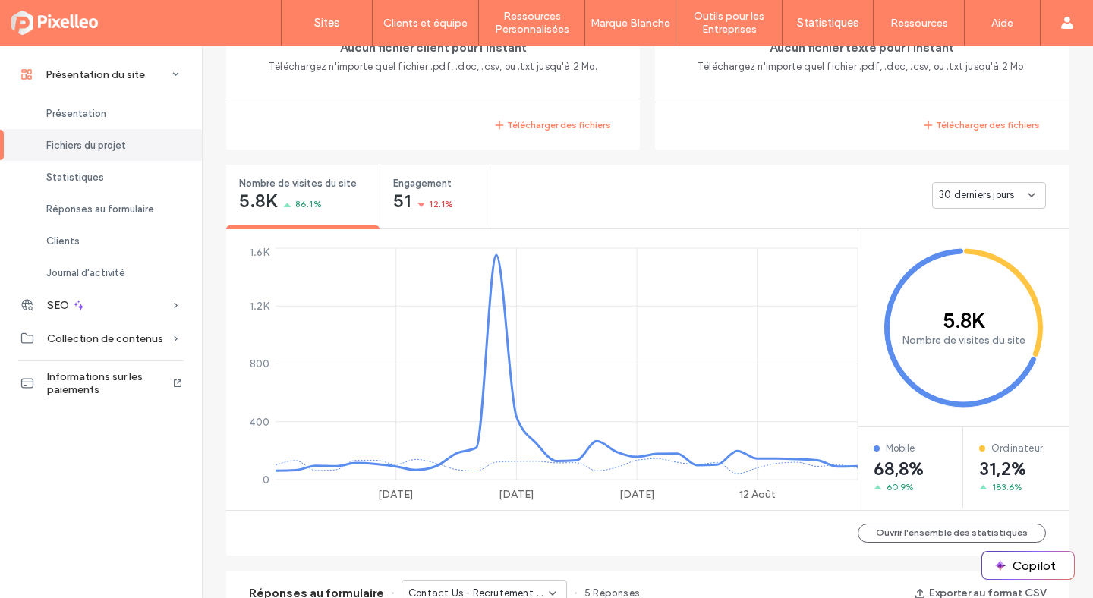
scroll to position [544, 0]
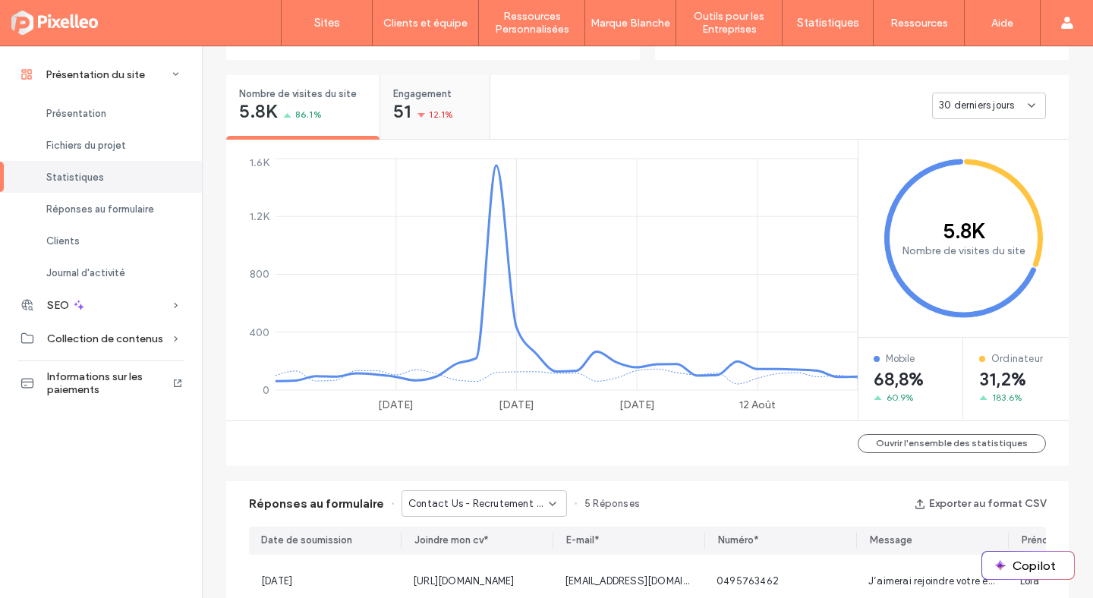
click at [419, 114] on div "51 12.1%" at bounding box center [423, 113] width 60 height 18
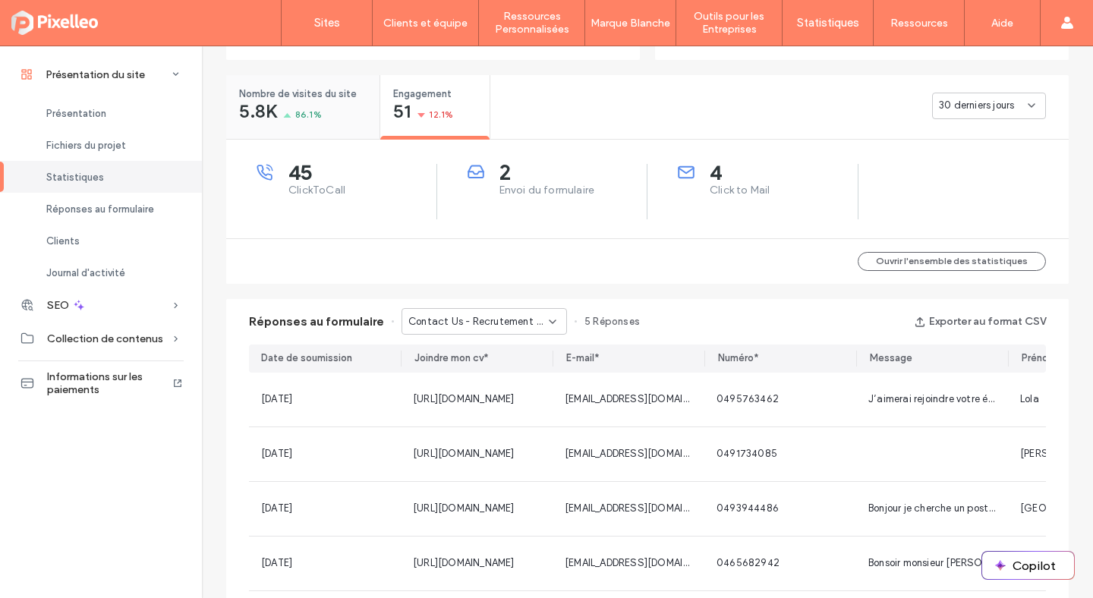
click at [308, 102] on div "Nombre de visites du site 5.8K 86.1%" at bounding box center [302, 103] width 153 height 57
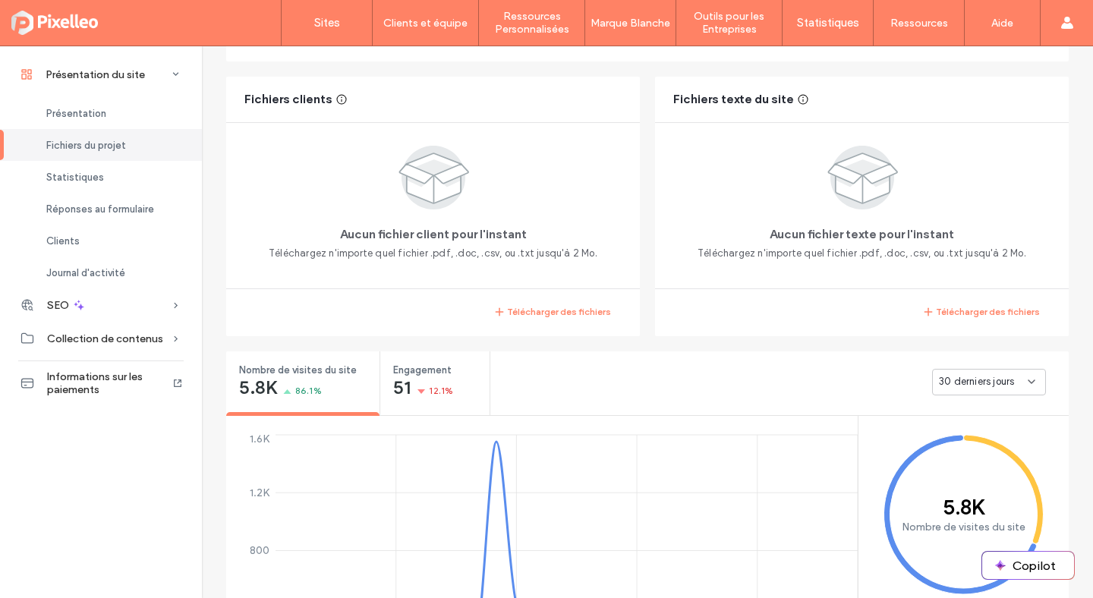
scroll to position [70, 0]
